Goal: Check status

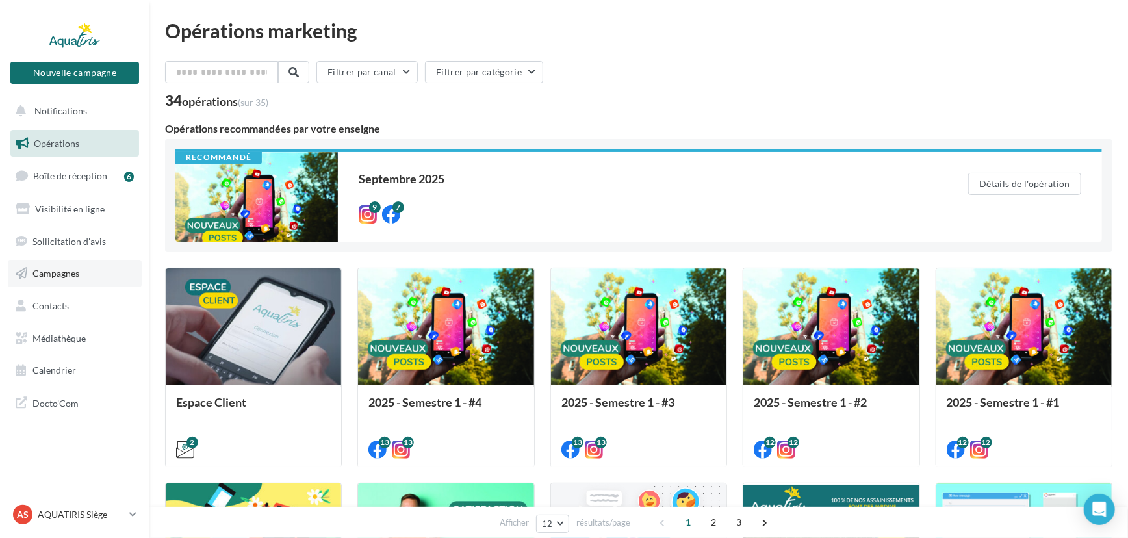
click at [98, 268] on link "Campagnes" at bounding box center [75, 273] width 134 height 27
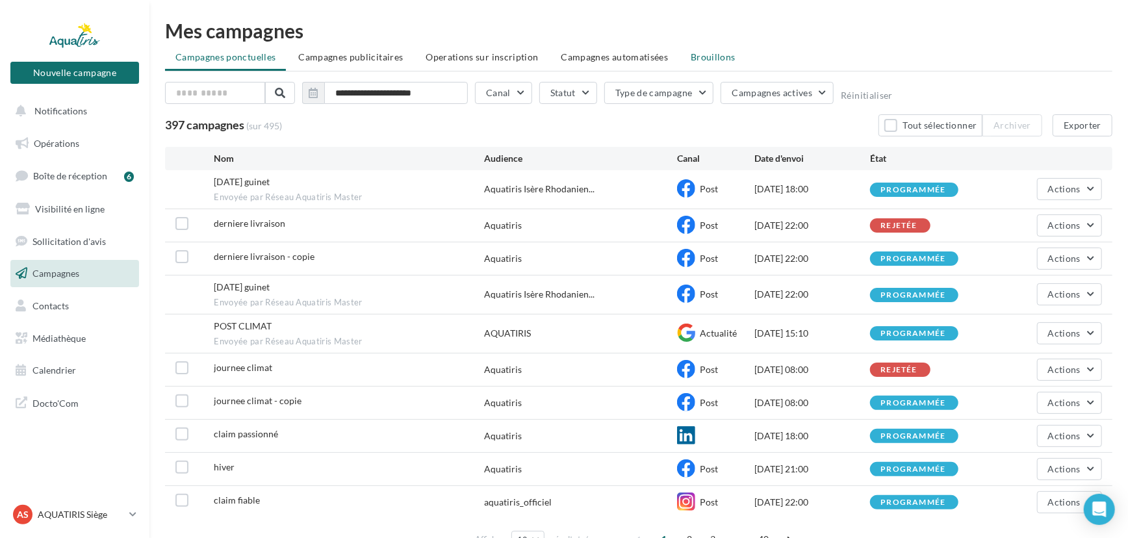
click at [694, 53] on span "Brouillons" at bounding box center [712, 56] width 45 height 11
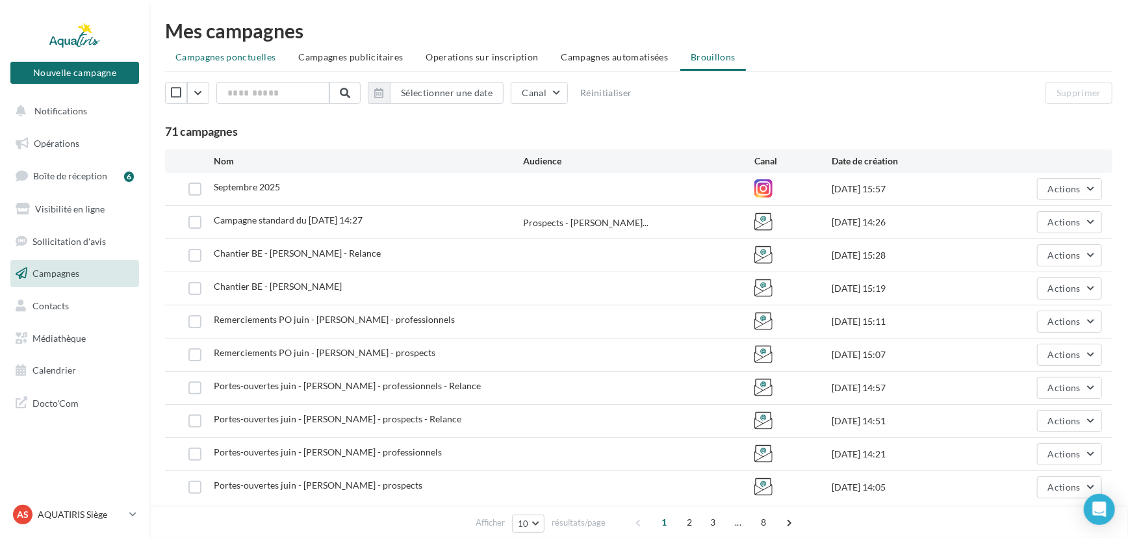
click at [227, 55] on span "Campagnes ponctuelles" at bounding box center [225, 56] width 100 height 11
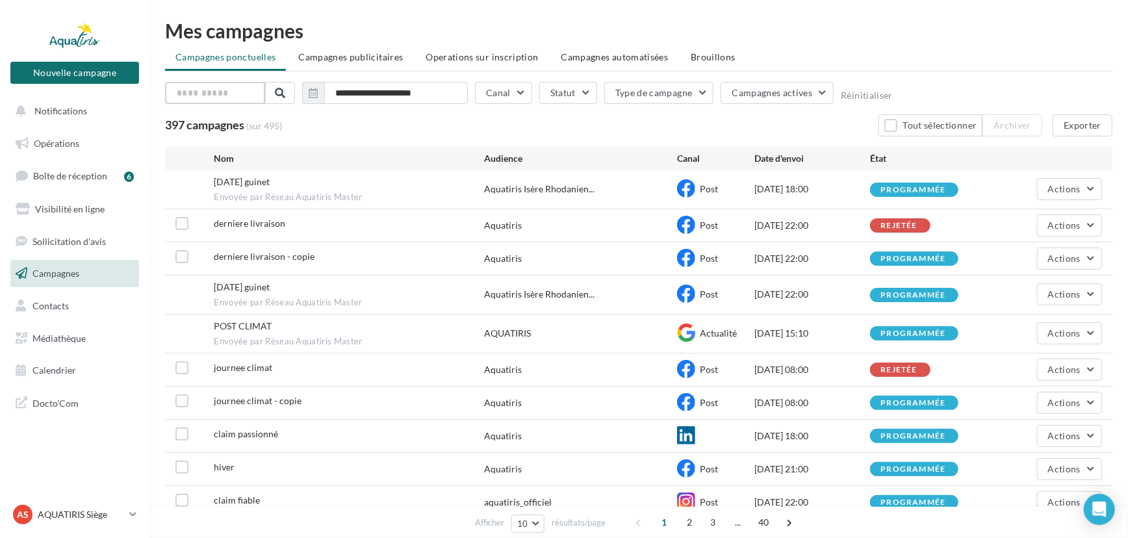
click at [240, 94] on input "text" at bounding box center [215, 93] width 100 height 22
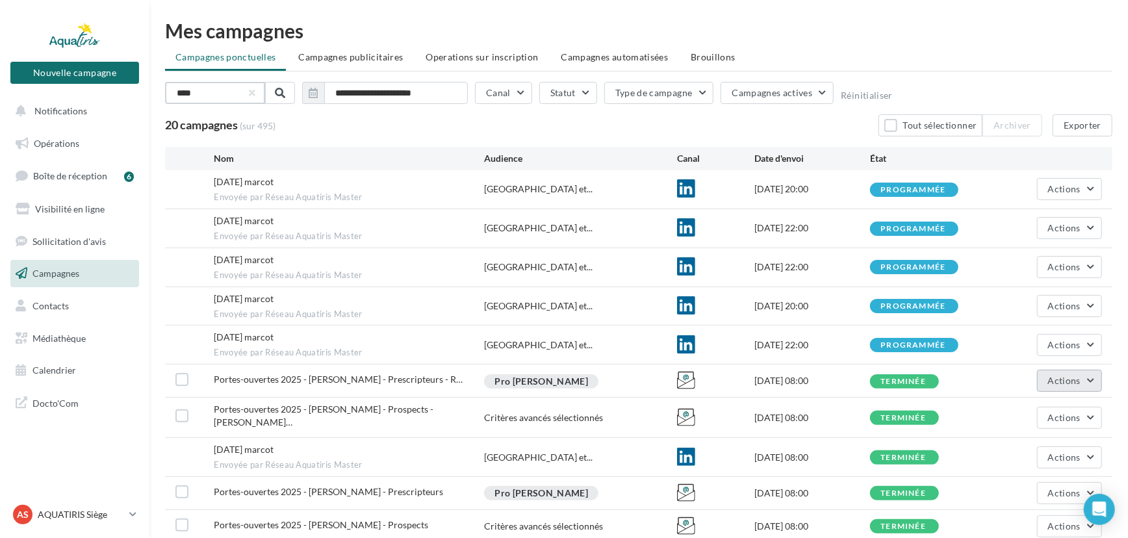
type input "****"
click at [1083, 381] on button "Actions" at bounding box center [1069, 381] width 65 height 22
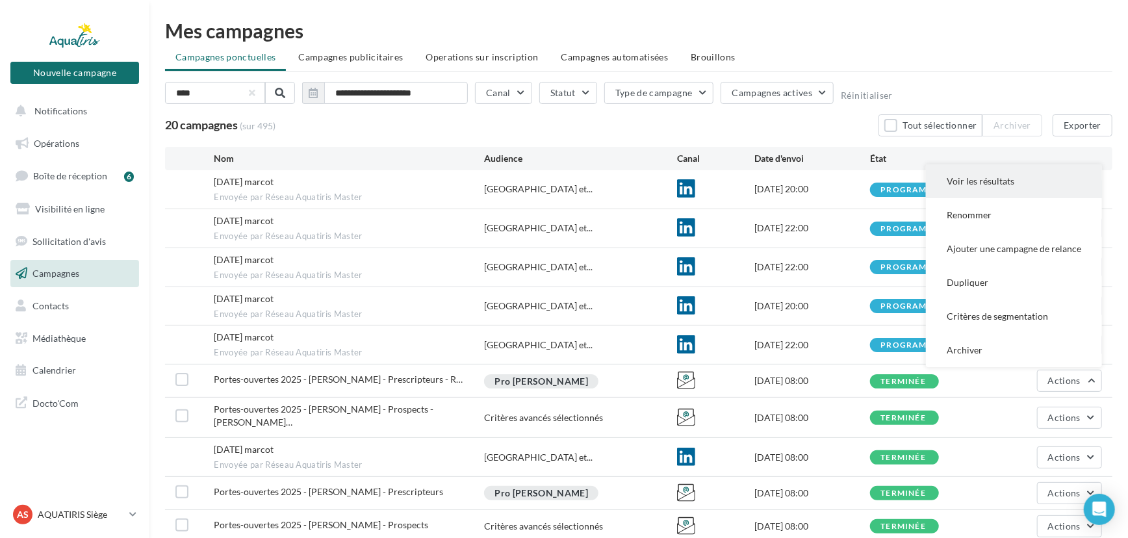
click at [990, 190] on button "Voir les résultats" at bounding box center [1014, 181] width 176 height 34
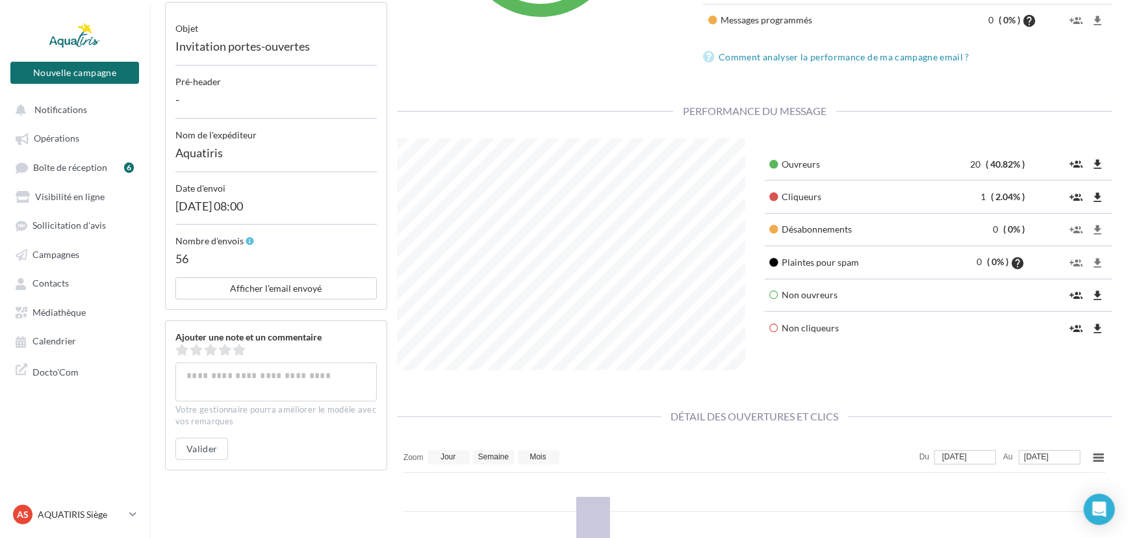
scroll to position [354, 0]
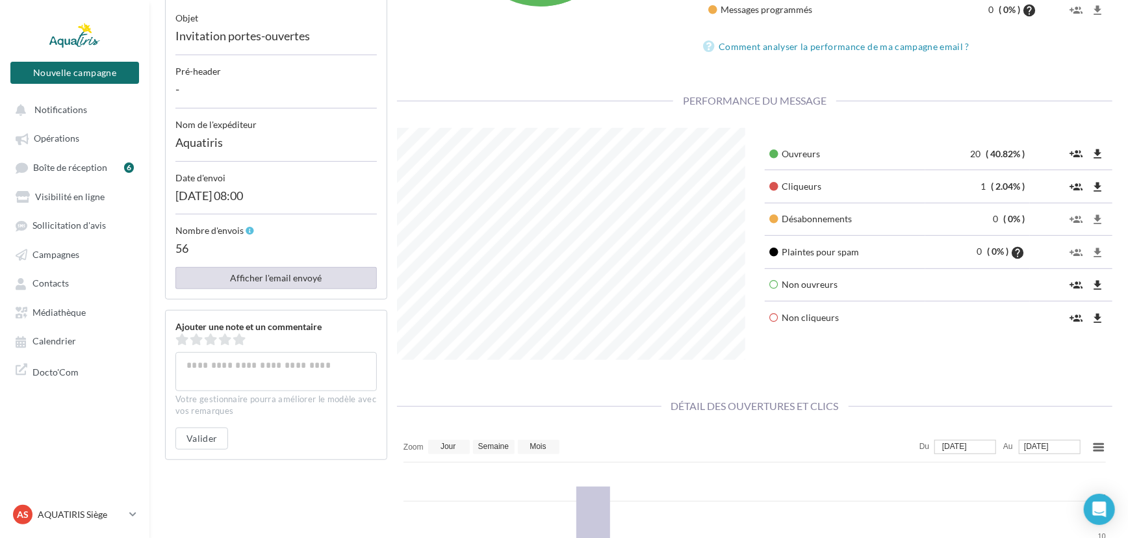
click at [305, 267] on button "Afficher l'email envoyé" at bounding box center [275, 278] width 201 height 22
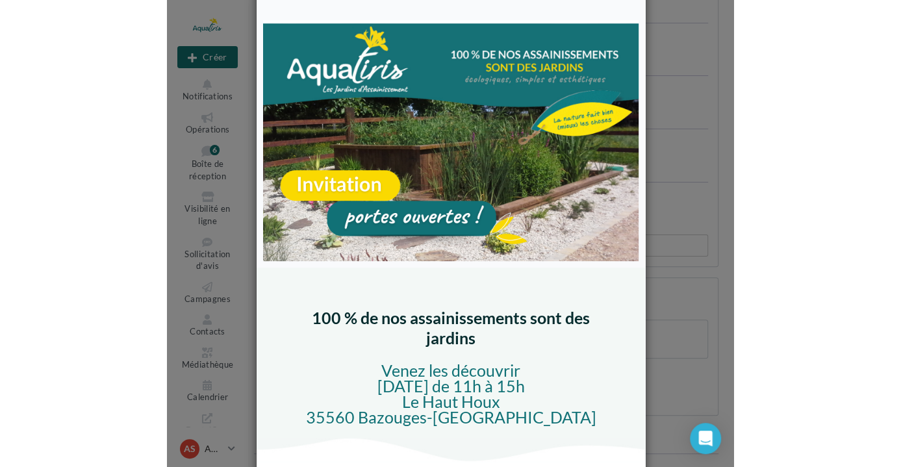
scroll to position [649303, 649186]
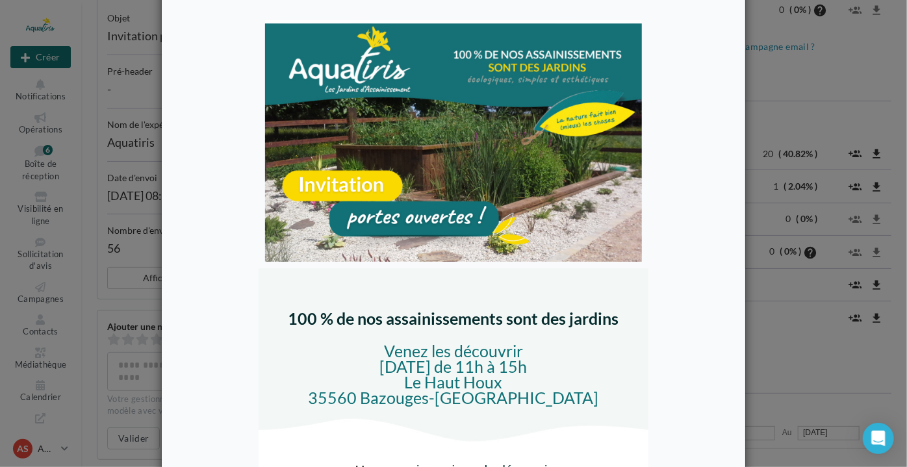
click at [791, 119] on div at bounding box center [453, 233] width 907 height 467
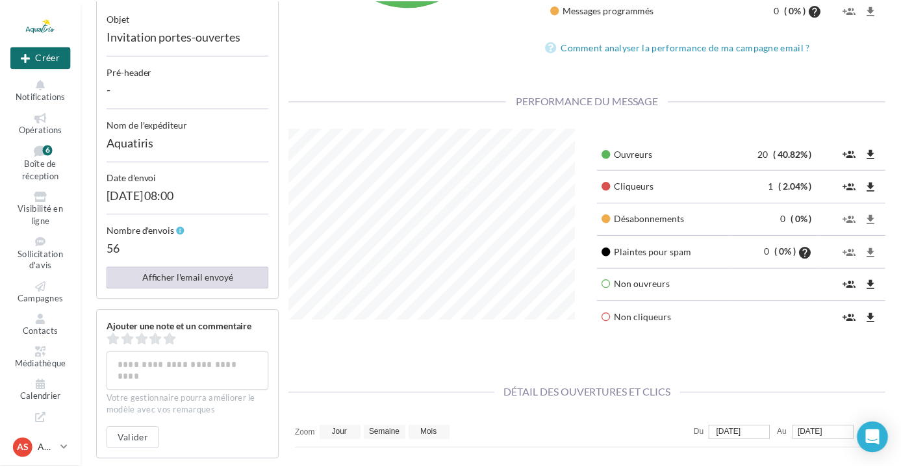
scroll to position [649304, 649188]
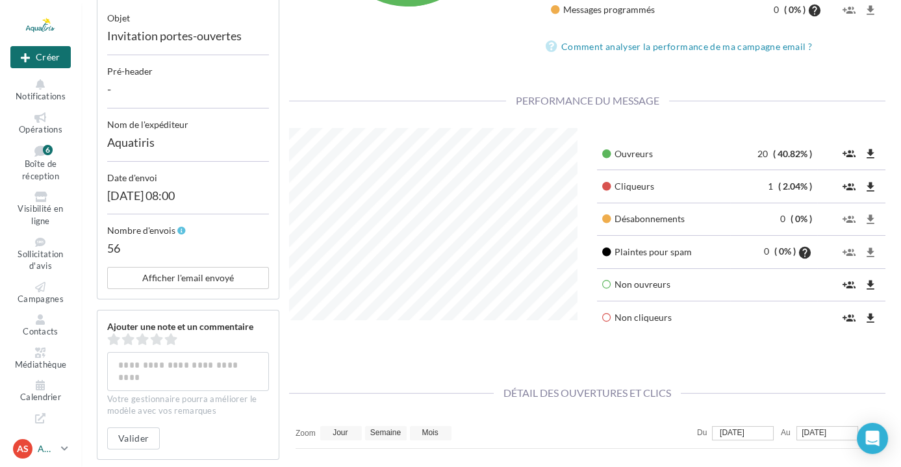
click at [48, 451] on p "AQUATIRIS Siège" at bounding box center [47, 448] width 18 height 13
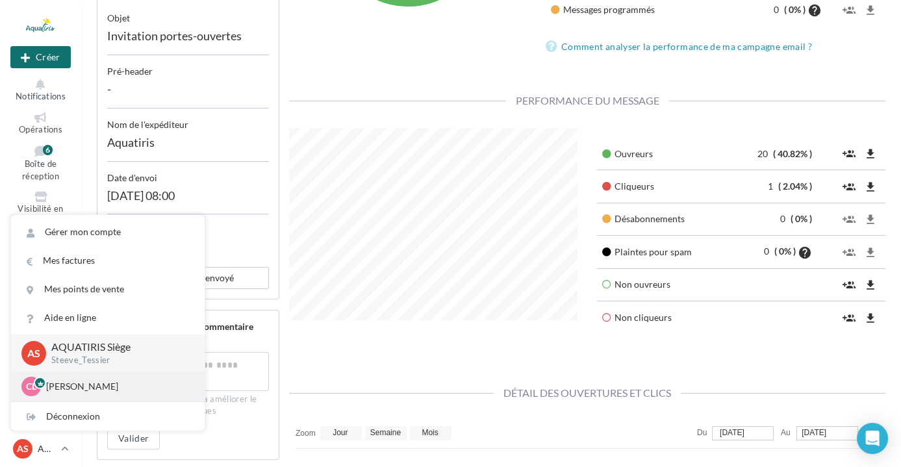
click at [79, 392] on p "Chloé Lallée" at bounding box center [117, 386] width 143 height 13
